Goal: Information Seeking & Learning: Learn about a topic

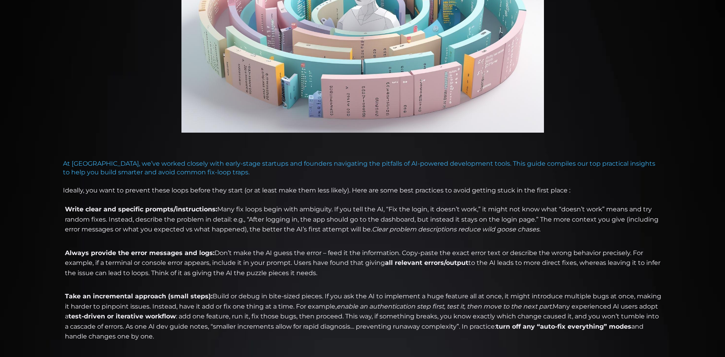
scroll to position [236, 0]
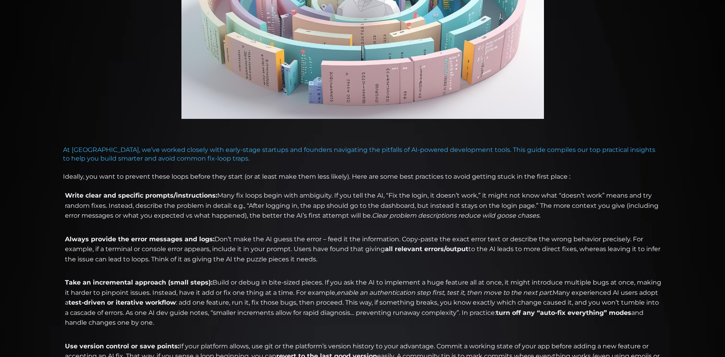
click at [355, 260] on li "Always provide the error messages and logs: Don’t make the AI guess the error –…" at bounding box center [362, 254] width 599 height 40
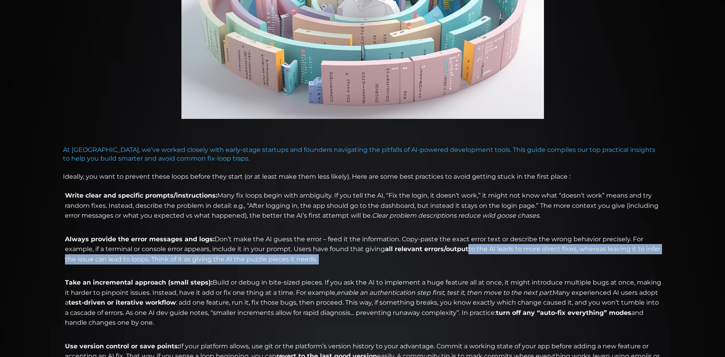
click at [355, 260] on li "Always provide the error messages and logs: Don’t make the AI guess the error –…" at bounding box center [362, 254] width 599 height 40
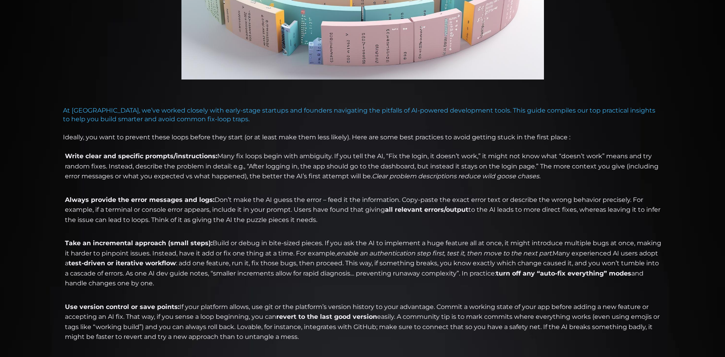
scroll to position [315, 0]
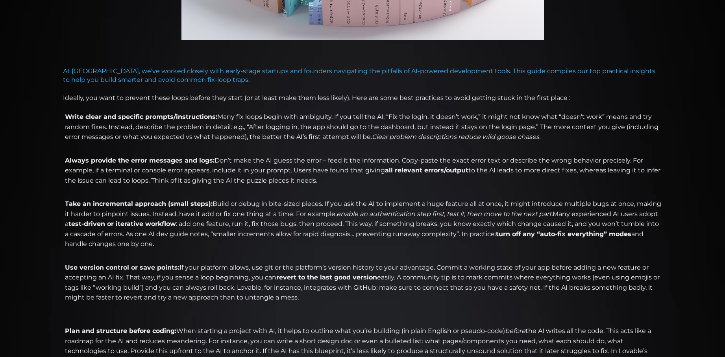
click at [286, 250] on li "Take an incremental approach (small steps): Build or debug in bite-sized pieces…" at bounding box center [362, 229] width 599 height 61
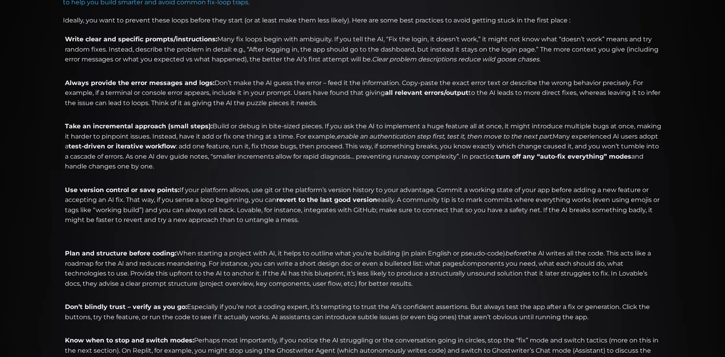
scroll to position [393, 0]
click at [407, 223] on li "Use version control or save points: If your platform allows, use git or the pla…" at bounding box center [362, 214] width 599 height 61
click at [432, 281] on li "Plan and structure before coding: When starting a project with AI, it helps to …" at bounding box center [362, 272] width 599 height 50
click at [201, 327] on li "Don’t blindly trust – verify as you go: Especially if you’re not a coding exper…" at bounding box center [362, 316] width 599 height 30
click at [384, 321] on li "Don’t blindly trust – verify as you go: Especially if you’re not a coding exper…" at bounding box center [362, 316] width 599 height 30
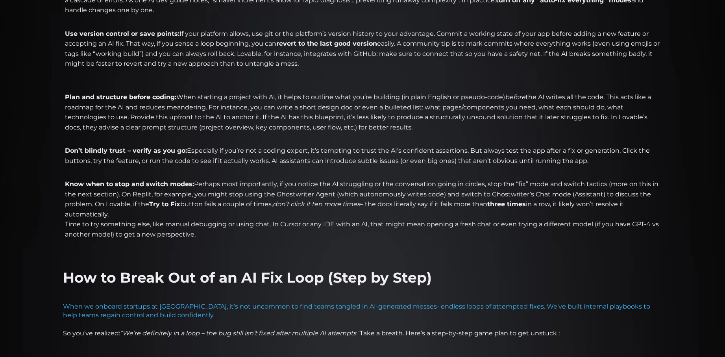
scroll to position [551, 0]
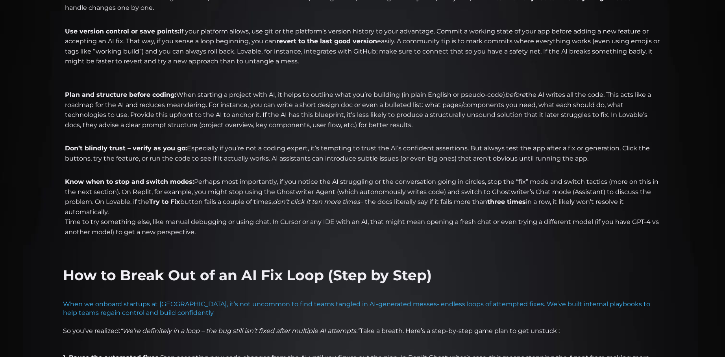
drag, startPoint x: 217, startPoint y: 233, endPoint x: 211, endPoint y: 232, distance: 6.3
click at [211, 232] on li "Know when to stop and switch modes: Perhaps most importantly, if you notice the…" at bounding box center [362, 207] width 599 height 61
click at [215, 224] on li "Know when to stop and switch modes: Perhaps most importantly, if you notice the…" at bounding box center [362, 207] width 599 height 61
click at [267, 229] on li "Know when to stop and switch modes: Perhaps most importantly, if you notice the…" at bounding box center [362, 207] width 599 height 61
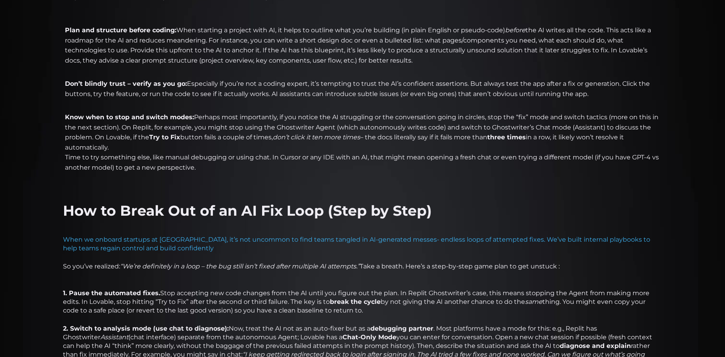
scroll to position [630, 0]
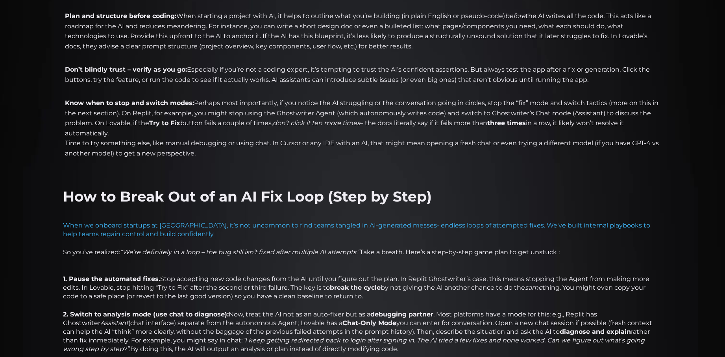
click at [252, 268] on div "At [GEOGRAPHIC_DATA], we’ve worked closely with early-stage startups and founde…" at bounding box center [362, 201] width 599 height 914
drag, startPoint x: 367, startPoint y: 292, endPoint x: 479, endPoint y: 297, distance: 111.9
click at [479, 297] on p "1. Pause the automated fixes. Stop accepting new code changes from the AI until…" at bounding box center [362, 288] width 599 height 26
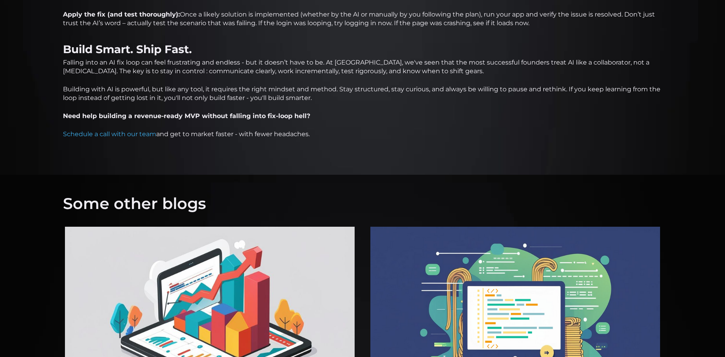
scroll to position [1141, 0]
